Goal: Find specific page/section

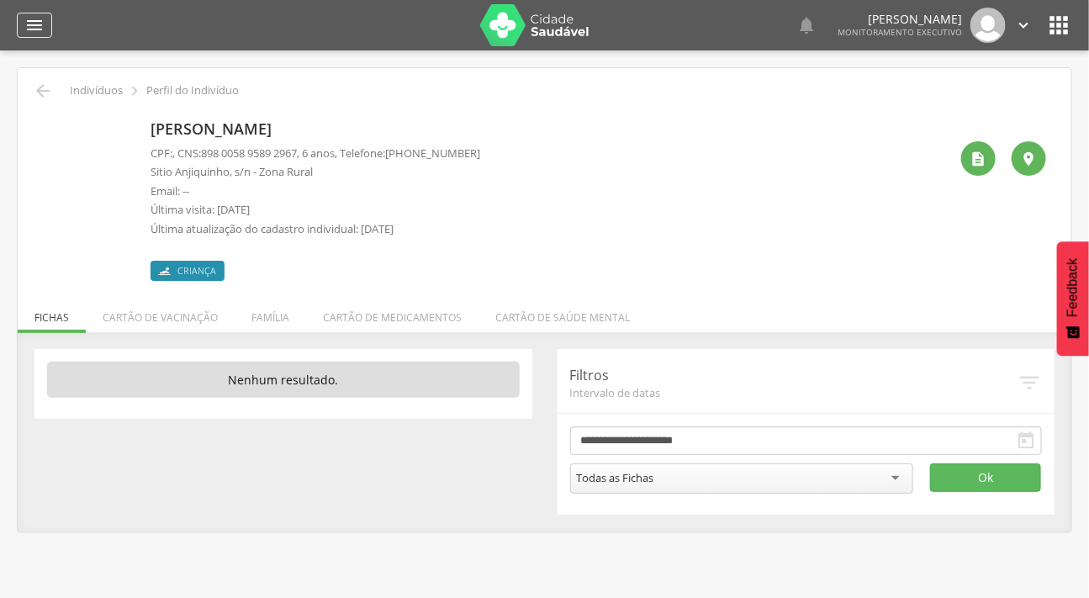
click at [48, 15] on div "" at bounding box center [34, 25] width 35 height 25
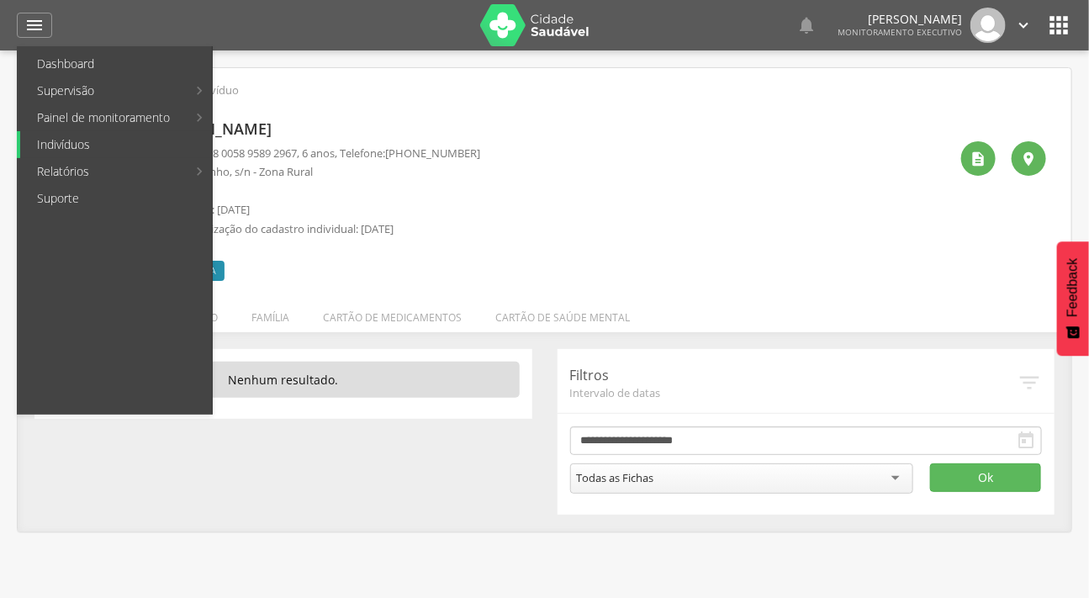
click at [118, 139] on link "Indivíduos" at bounding box center [116, 144] width 192 height 27
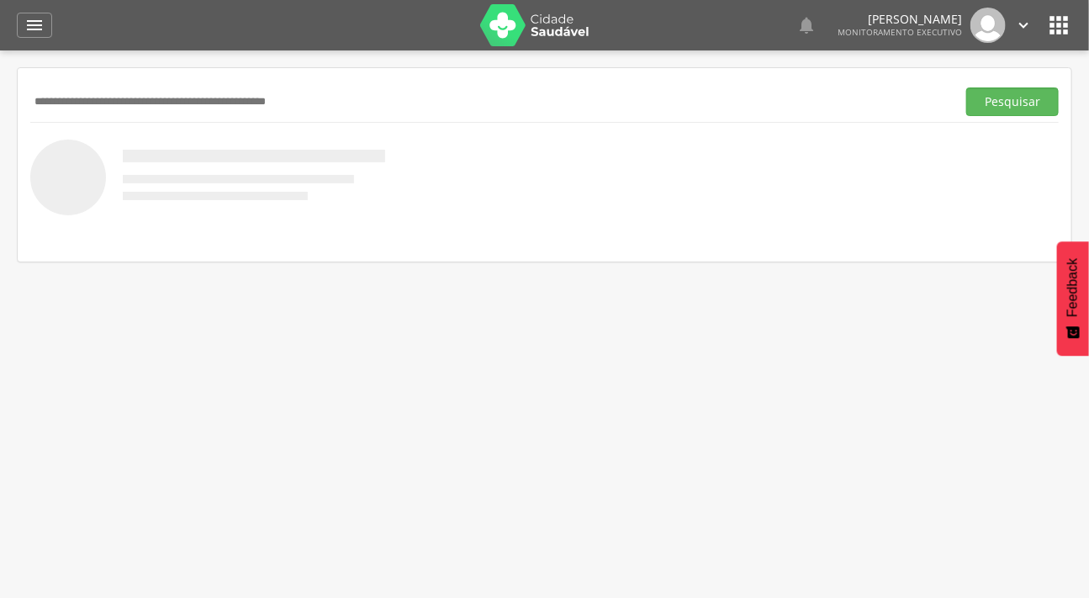
click at [343, 108] on input "text" at bounding box center [489, 101] width 919 height 29
type input "**********"
click at [967, 87] on button "Pesquisar" at bounding box center [1013, 101] width 93 height 29
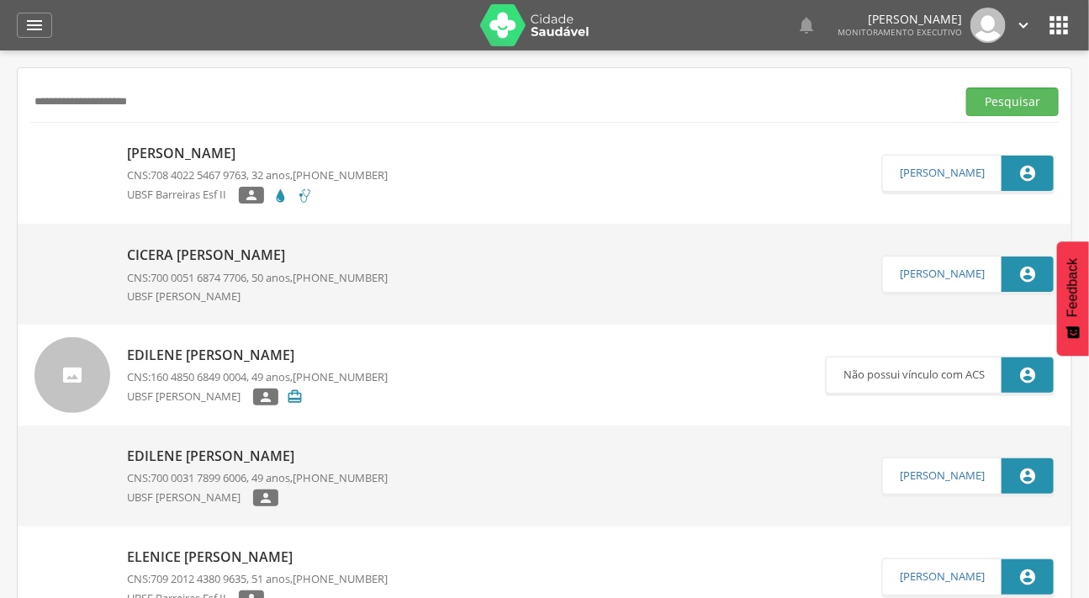
click at [76, 145] on img at bounding box center [72, 145] width 76 height 0
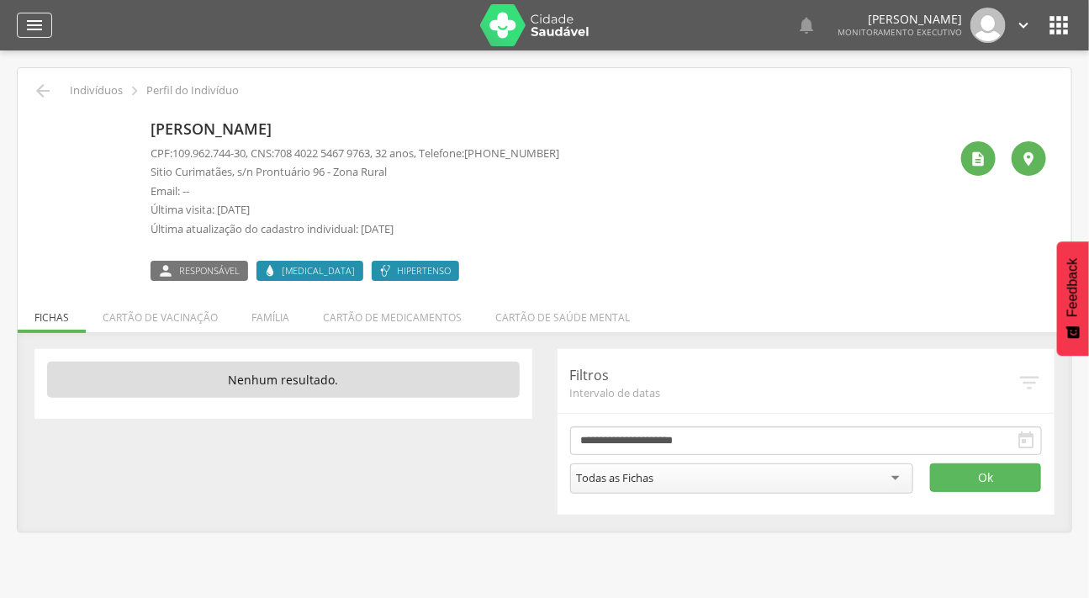
click at [23, 34] on div "" at bounding box center [34, 25] width 35 height 25
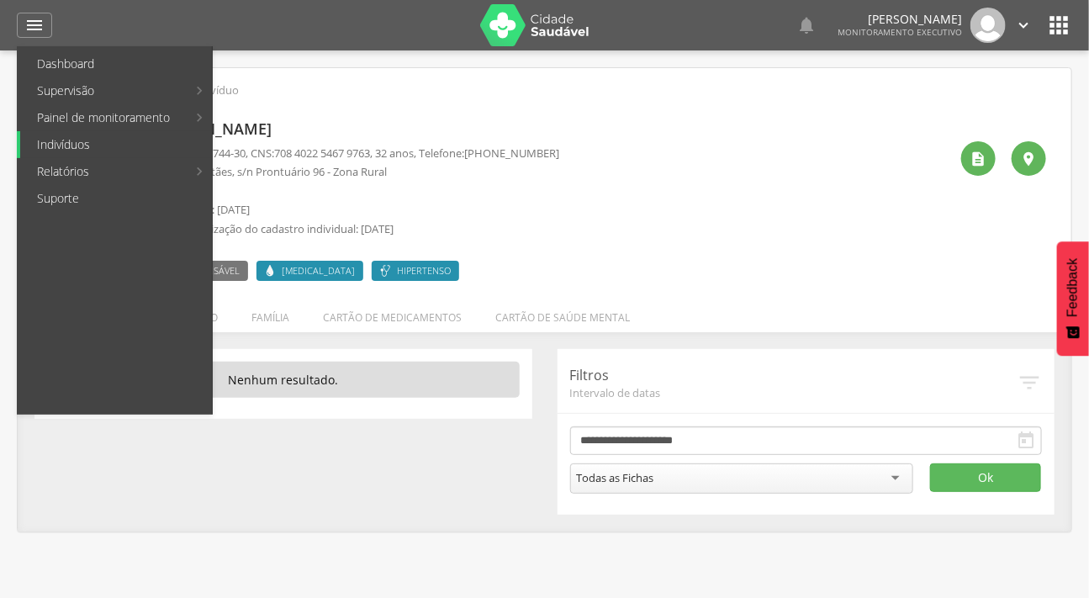
click at [49, 143] on link "Indivíduos" at bounding box center [116, 144] width 192 height 27
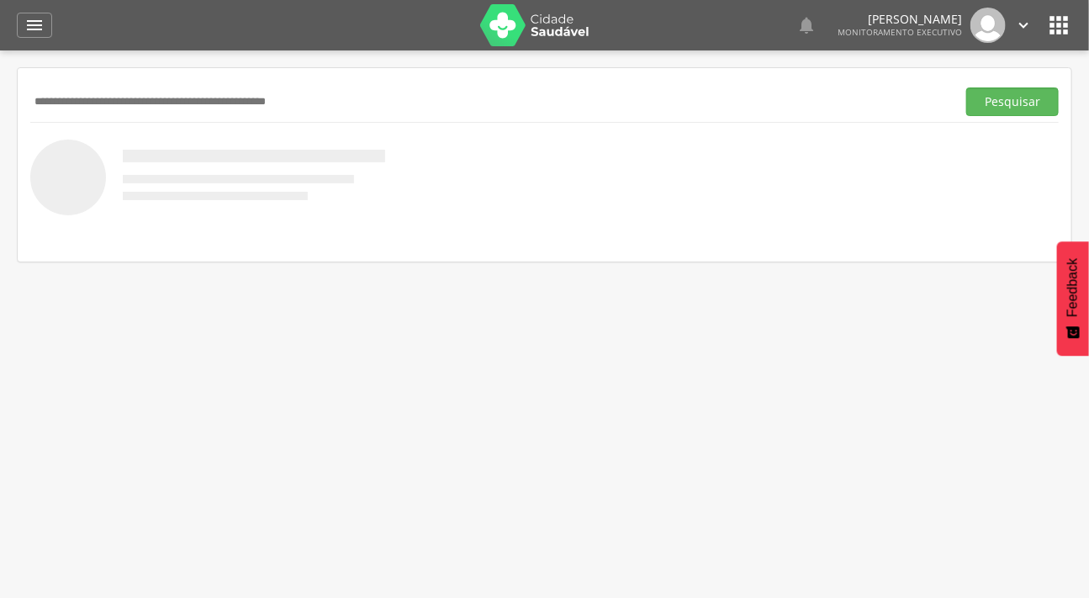
click at [71, 98] on input "text" at bounding box center [489, 101] width 919 height 29
